Goal: Information Seeking & Learning: Find specific fact

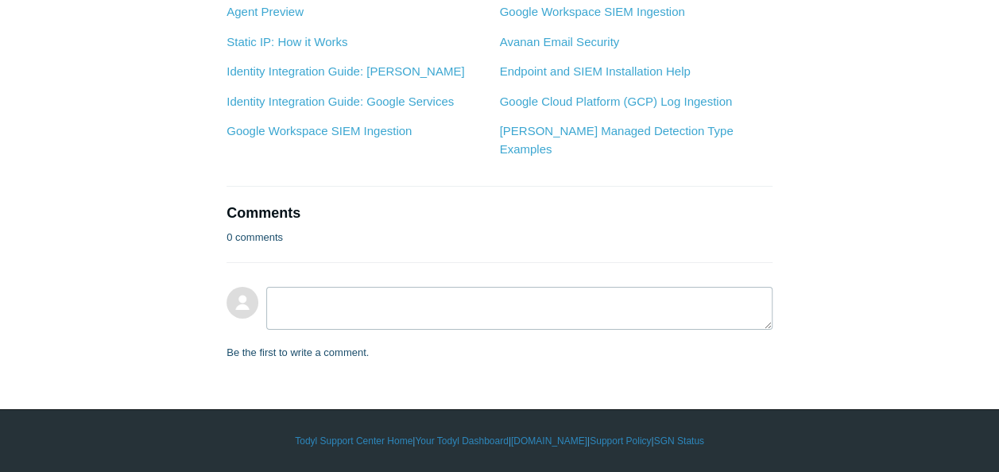
scroll to position [10587, 0]
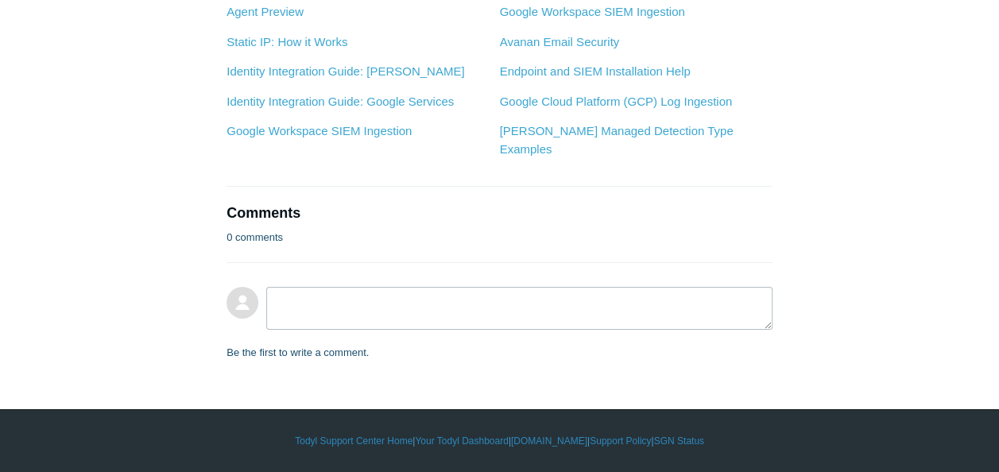
copy li "dataset"
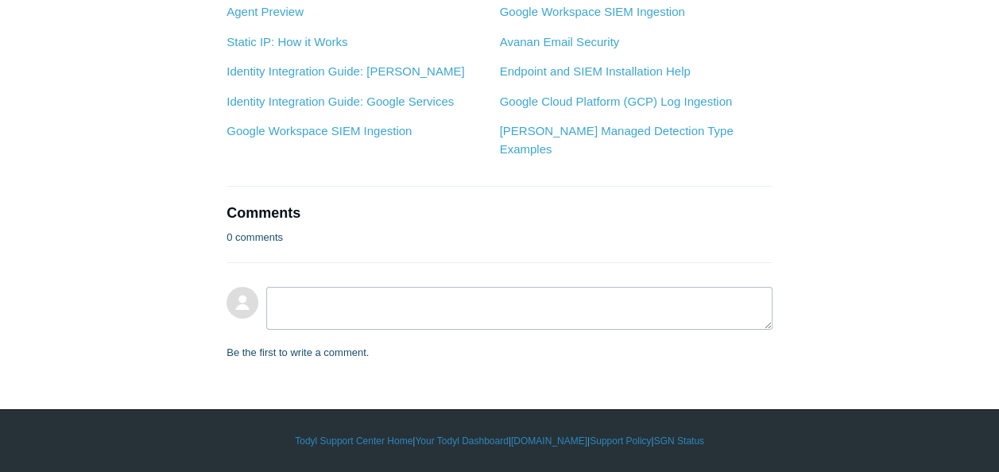
scroll to position [10961, 0]
